Goal: Check status

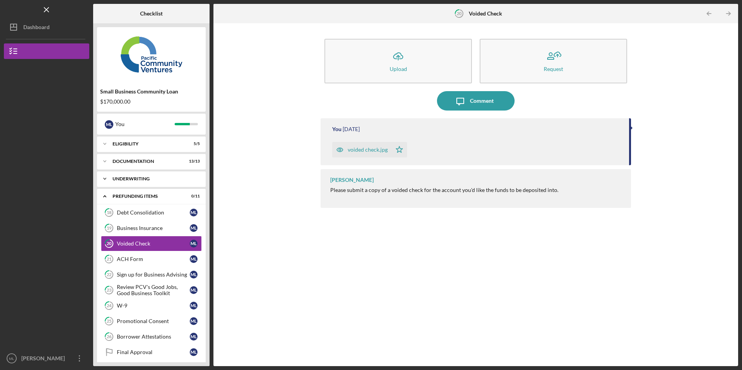
click at [138, 180] on div "Underwriting" at bounding box center [154, 179] width 83 height 5
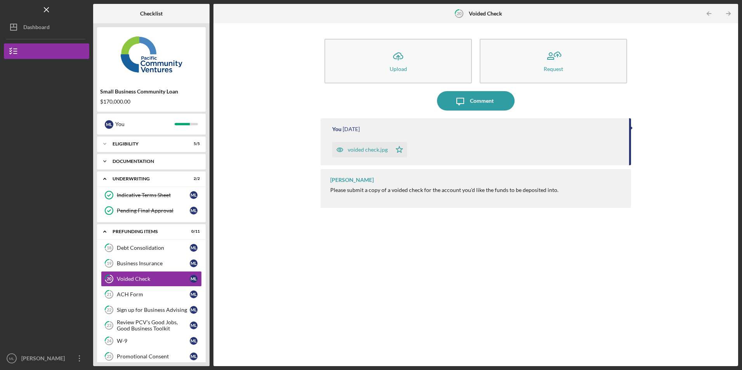
click at [146, 163] on div "Documentation" at bounding box center [154, 161] width 83 height 5
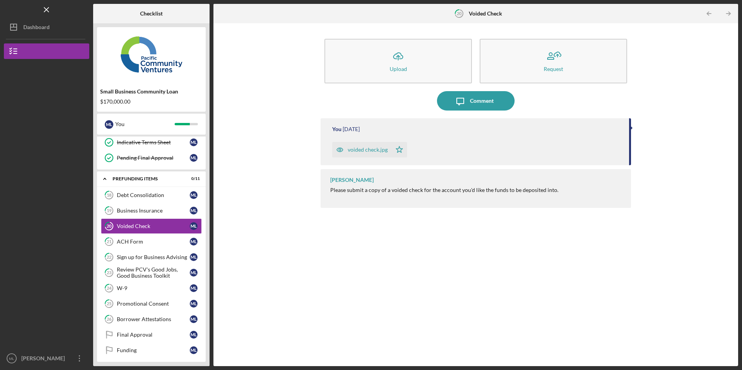
scroll to position [262, 0]
